Goal: Find specific page/section: Find specific page/section

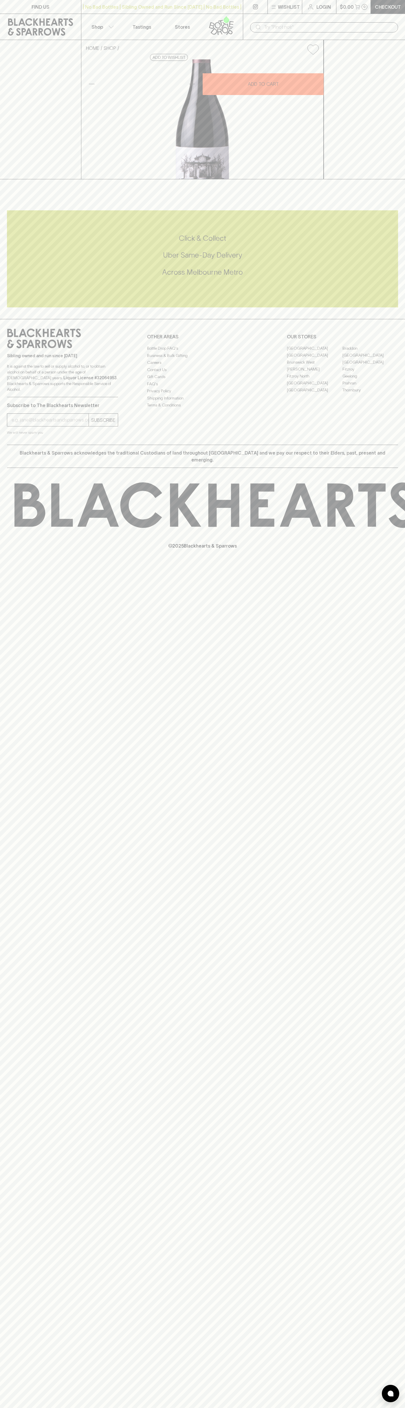
click at [56, 24] on icon at bounding box center [40, 26] width 65 height 17
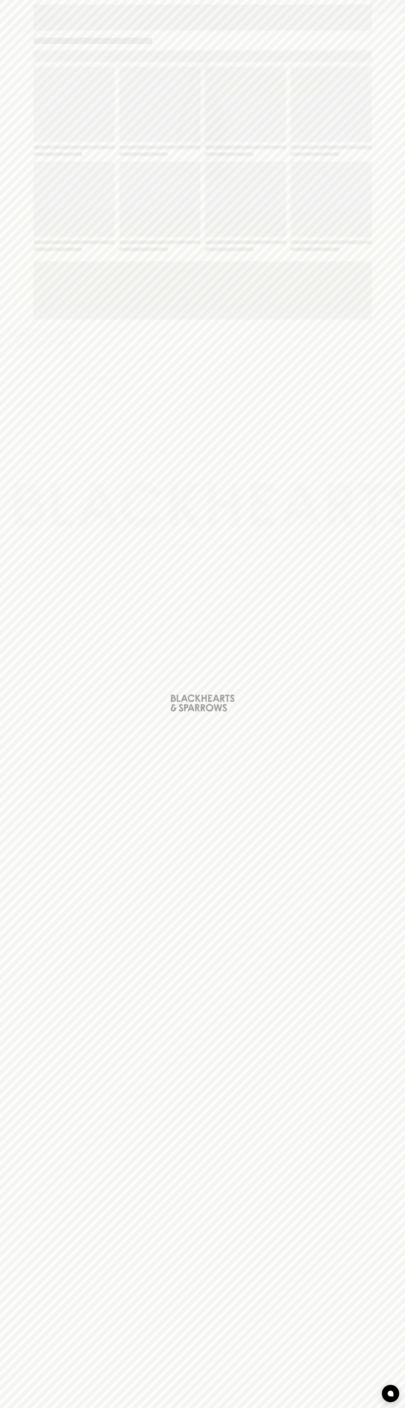
click at [388, 634] on div "Loading" at bounding box center [202, 704] width 405 height 1408
click at [335, 1408] on html "FIND US | No Bad Bottles | Sibling Owned and Run Since 2006 | No Bad Bottles | …" at bounding box center [202, 704] width 405 height 1408
click at [10, 461] on div "Loading" at bounding box center [202, 704] width 405 height 1408
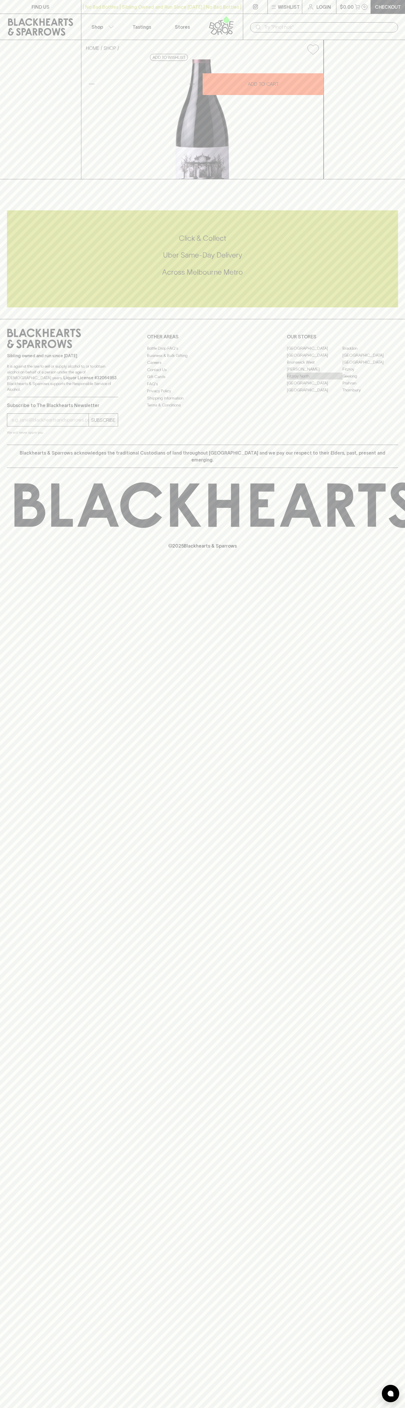
click at [315, 379] on link "Fitzroy North" at bounding box center [315, 376] width 56 height 7
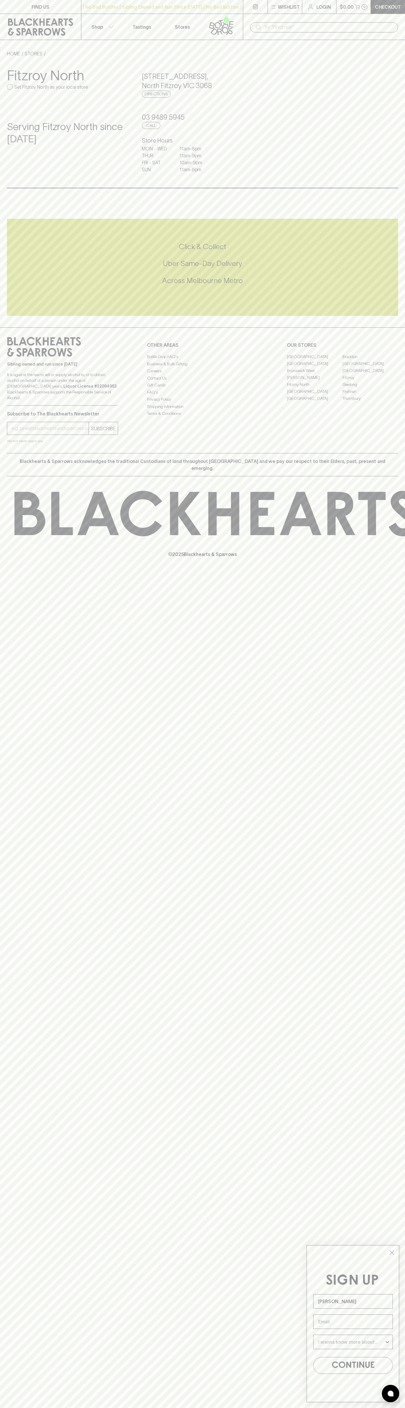
type input "[PERSON_NAME]"
